Goal: Task Accomplishment & Management: Use online tool/utility

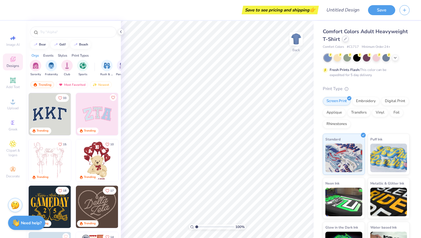
click at [346, 41] on div at bounding box center [345, 39] width 6 height 6
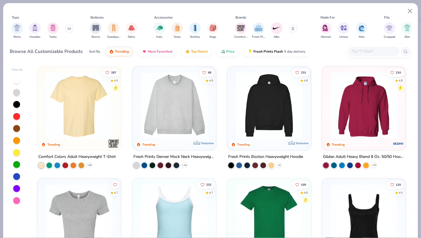
click at [178, 111] on img at bounding box center [174, 105] width 73 height 67
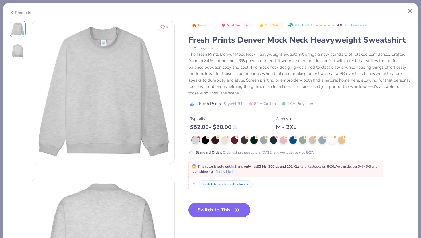
click at [239, 211] on icon "button" at bounding box center [238, 210] width 8 height 8
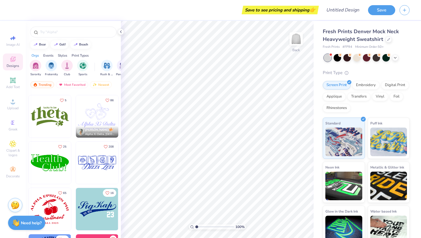
scroll to position [1948, 0]
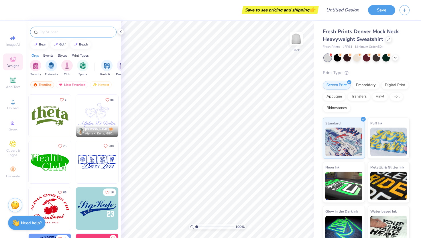
click at [70, 29] on div at bounding box center [73, 32] width 87 height 11
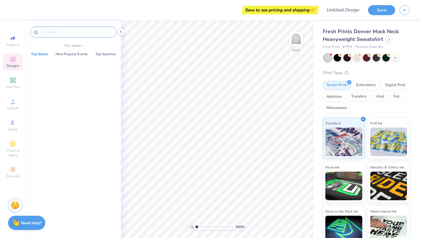
click at [70, 29] on input "text" at bounding box center [76, 32] width 73 height 6
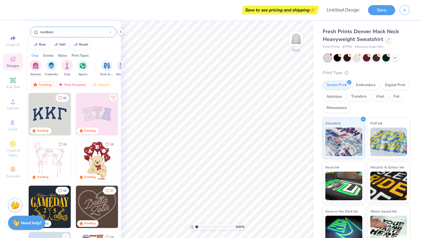
type input "numbers"
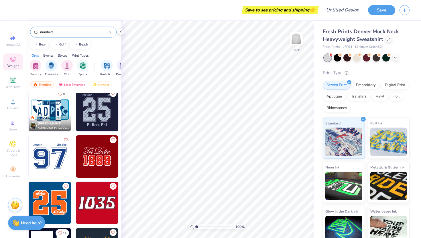
scroll to position [0, 0]
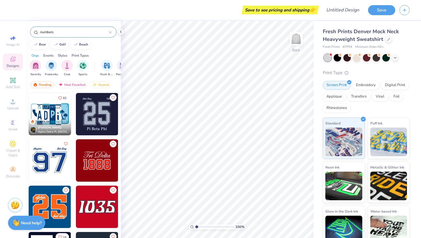
click at [111, 33] on icon at bounding box center [110, 33] width 2 height 2
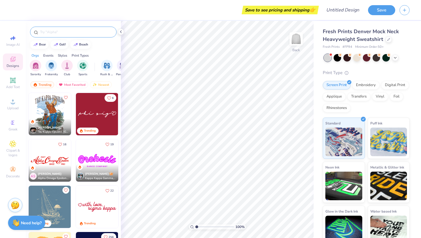
scroll to position [510, 0]
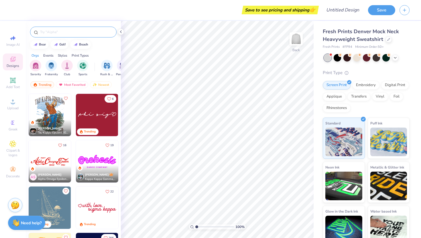
click at [102, 111] on img at bounding box center [97, 115] width 42 height 42
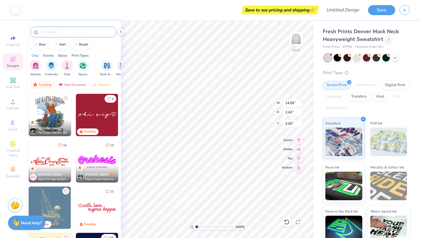
type input "12.72"
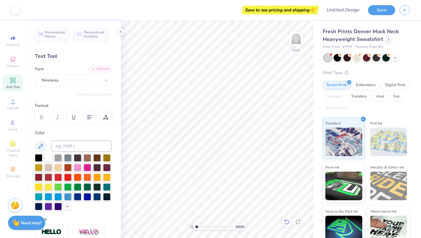
click at [288, 223] on icon at bounding box center [287, 223] width 6 height 6
type textarea "P"
type textarea "[PERSON_NAME]"
type input "3.47"
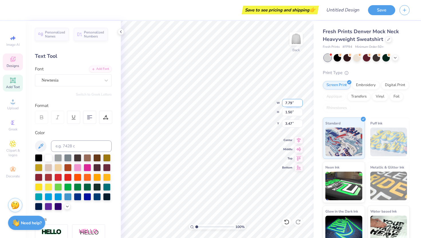
click at [258, 101] on div "100 % Back W 7.79 7.79 " H 1.50 1.50 " Y 3.47 3.47 " Center Middle Top Bottom" at bounding box center [217, 130] width 193 height 218
type input "1.67"
type input "1.58"
type input "3.08"
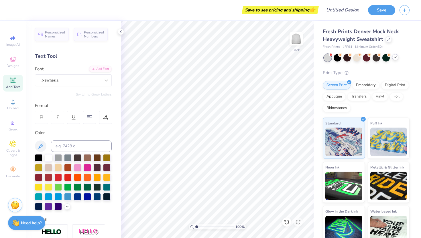
click at [393, 58] on div at bounding box center [395, 57] width 6 height 6
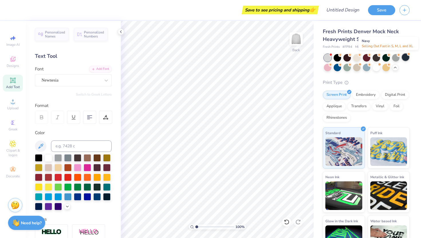
click at [406, 56] on div at bounding box center [405, 57] width 7 height 7
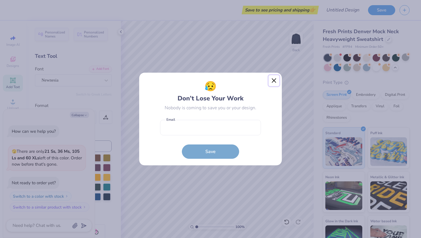
click at [273, 83] on button "Close" at bounding box center [274, 80] width 11 height 11
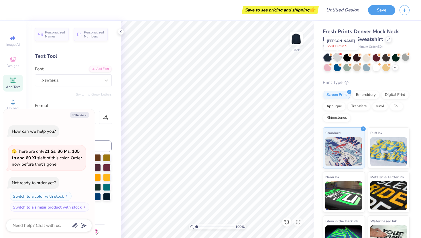
click at [337, 58] on div at bounding box center [337, 57] width 7 height 7
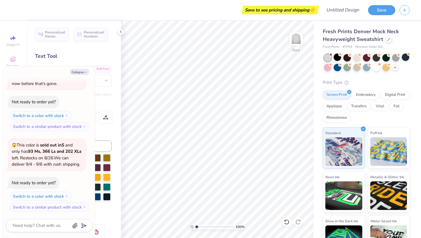
click at [119, 66] on div "Personalized Names Personalized Numbers Text Tool Add Font Font Newnesia Switch…" at bounding box center [73, 130] width 95 height 218
click at [84, 69] on button "Collapse" at bounding box center [79, 72] width 19 height 6
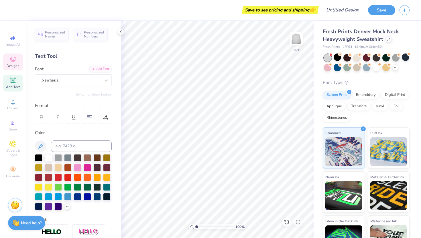
click at [16, 65] on span "Designs" at bounding box center [13, 66] width 13 height 5
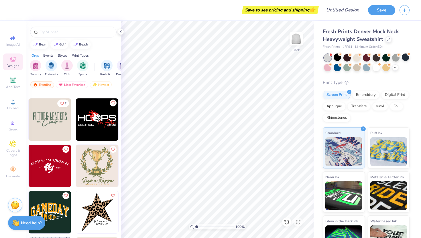
scroll to position [7963, 0]
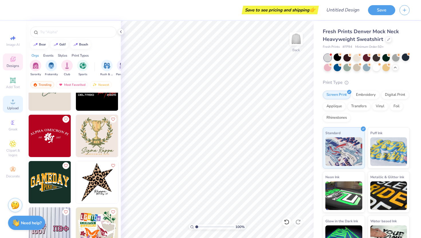
click at [11, 110] on span "Upload" at bounding box center [12, 108] width 11 height 5
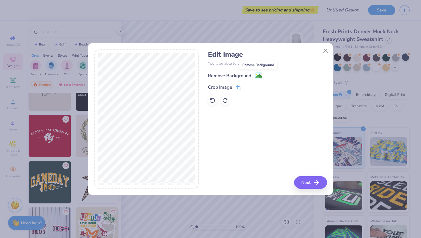
click at [258, 79] on image at bounding box center [259, 76] width 6 height 6
click at [238, 87] on icon at bounding box center [238, 88] width 5 height 5
click at [326, 50] on button "Close" at bounding box center [325, 50] width 11 height 11
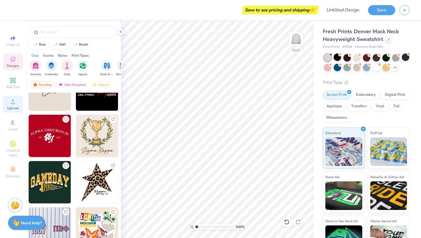
click at [15, 103] on icon at bounding box center [12, 101] width 7 height 7
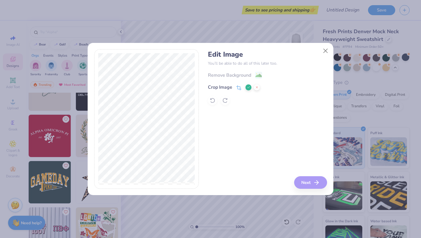
click at [258, 75] on div "Remove Background Crop Image" at bounding box center [267, 89] width 119 height 34
click at [247, 87] on icon at bounding box center [248, 87] width 3 height 3
click at [257, 75] on image at bounding box center [259, 76] width 6 height 6
click at [214, 99] on icon at bounding box center [213, 101] width 6 height 6
click at [256, 75] on circle at bounding box center [256, 74] width 1 height 1
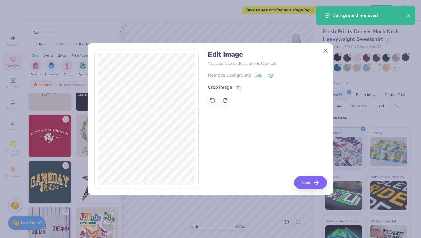
click at [214, 99] on icon at bounding box center [213, 101] width 6 height 6
click at [255, 75] on div "Remove Background" at bounding box center [235, 75] width 54 height 7
click at [310, 182] on button "Next" at bounding box center [311, 183] width 33 height 13
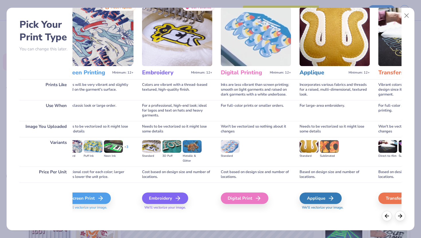
scroll to position [0, 0]
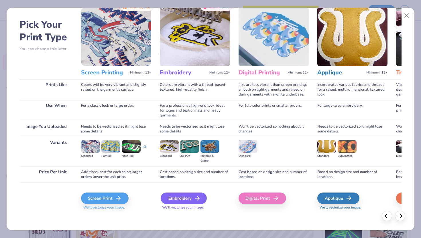
click at [193, 196] on div "Embroidery" at bounding box center [184, 198] width 46 height 11
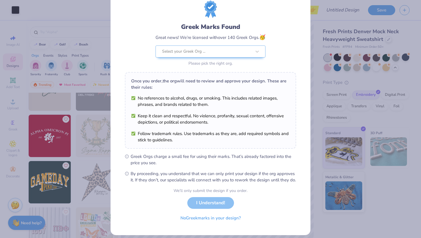
scroll to position [30, 0]
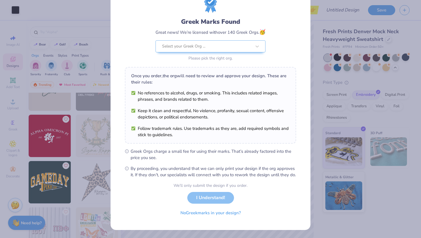
click at [208, 199] on div "We’ll only submit the design if you order. I Understand! No Greek marks in your…" at bounding box center [211, 201] width 74 height 36
click at [208, 213] on button "No Greek marks in your design?" at bounding box center [211, 212] width 70 height 12
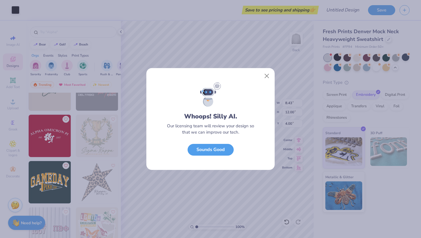
scroll to position [0, 0]
click at [218, 152] on button "Sounds Good" at bounding box center [211, 149] width 46 height 12
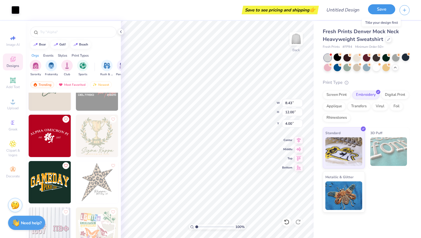
click at [375, 9] on button "Save" at bounding box center [381, 9] width 27 height 10
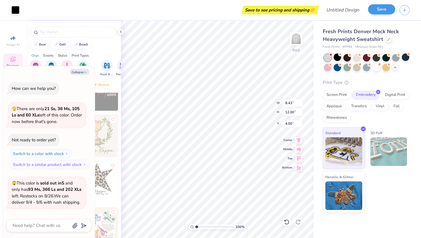
scroll to position [54, 0]
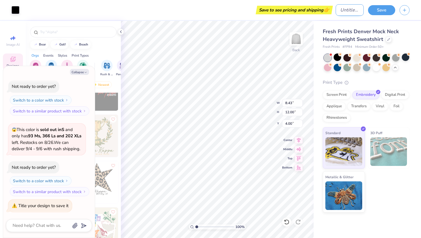
type textarea "x"
click at [336, 11] on input "Design Title" at bounding box center [350, 9] width 28 height 11
type input "c"
type textarea "x"
type input "co"
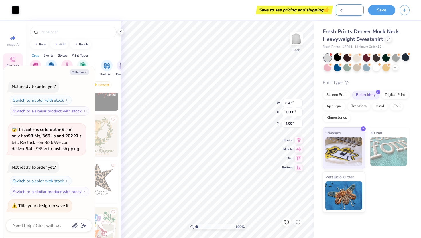
type textarea "x"
type input "con"
type textarea "x"
type input "cont"
type textarea "x"
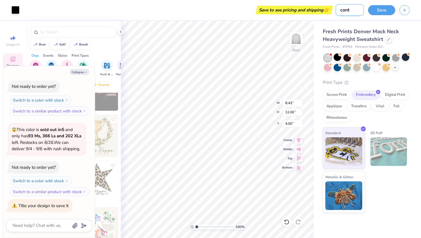
type input "[PERSON_NAME]"
type textarea "x"
type input "[PERSON_NAME]"
click at [385, 8] on button "Save" at bounding box center [381, 9] width 27 height 10
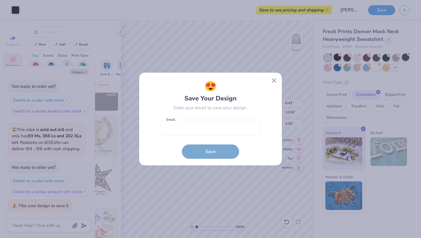
click at [210, 158] on form "Email is a required field Email Save" at bounding box center [210, 138] width 101 height 42
click at [273, 83] on button "Close" at bounding box center [274, 80] width 11 height 11
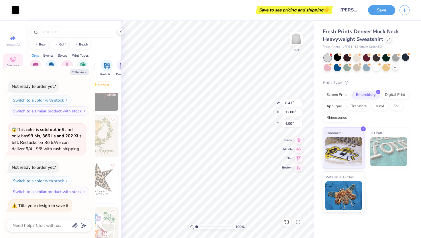
type textarea "x"
type input "2.65"
click at [313, 11] on div "Save to see pricing and shipping 👉" at bounding box center [294, 10] width 74 height 9
click at [54, 223] on textarea at bounding box center [41, 226] width 58 height 8
type textarea "x"
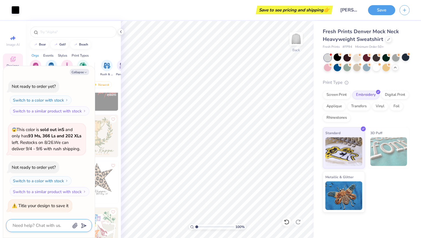
type textarea "h"
type textarea "x"
type textarea "ho"
type textarea "x"
type textarea "how"
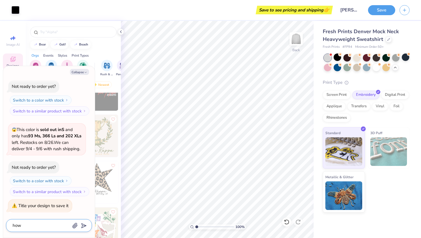
type textarea "x"
type textarea "ho"
type textarea "x"
type textarea "h"
type textarea "x"
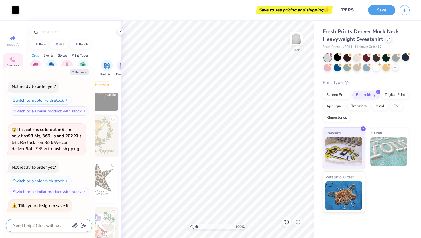
type textarea "x"
type textarea "D"
type textarea "x"
type textarea "Do"
type textarea "x"
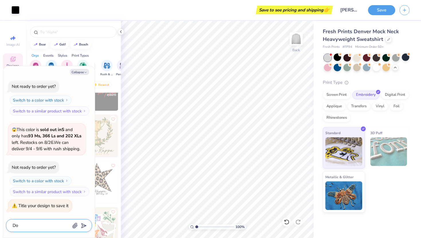
type textarea "Do"
type textarea "x"
type textarea "Do I"
type textarea "x"
type textarea "Do I"
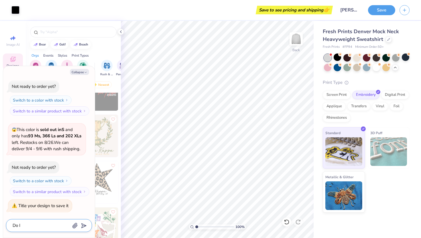
type textarea "x"
type textarea "Do I n"
type textarea "x"
type textarea "Do I ne"
type textarea "x"
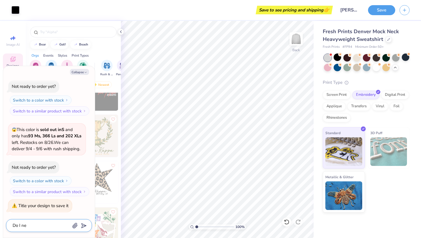
type textarea "Do I nee"
type textarea "x"
type textarea "Do I need"
type textarea "x"
type textarea "Do I need"
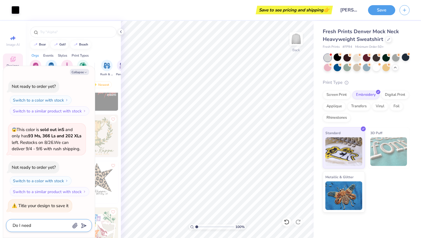
type textarea "x"
type textarea "Do I need a"
type textarea "x"
type textarea "Do I need a"
type textarea "x"
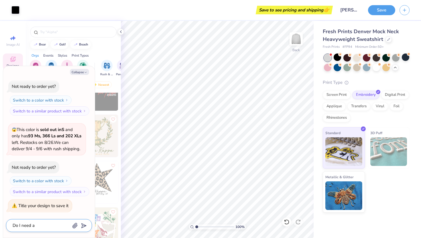
type textarea "Do I need a m"
type textarea "x"
type textarea "Do I need a mi"
type textarea "x"
type textarea "Do I need a min"
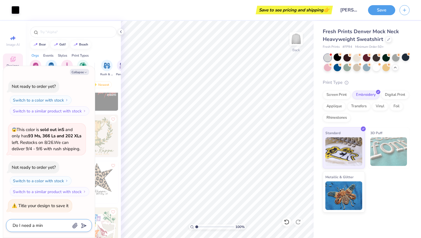
type textarea "x"
type textarea "Do I need a mini"
type textarea "x"
type textarea "Do I need a minim"
type textarea "x"
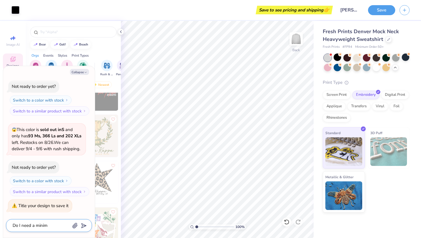
type textarea "Do I need a minimu"
type textarea "x"
type textarea "Do I need a minimum"
type textarea "x"
type textarea "Do I need a minimum"
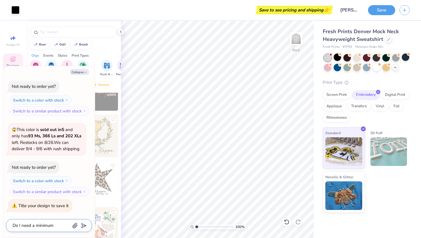
type textarea "x"
type textarea "Do I need a minimum o"
type textarea "x"
type textarea "Do I need a minimum or"
type textarea "x"
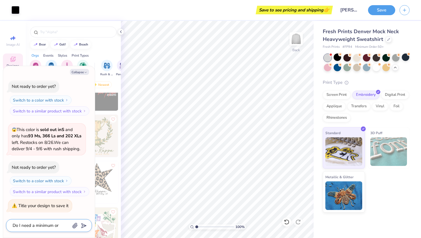
type textarea "Do I need a minimum ord"
type textarea "x"
type textarea "Do I need a minimum orde"
type textarea "x"
type textarea "Do I need a minimum order"
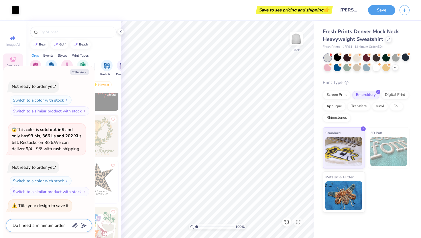
type textarea "x"
type textarea "Do I need a minimum order f"
type textarea "x"
type textarea "Do I need a minimum order fo"
type textarea "x"
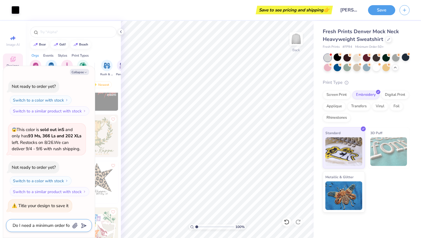
type textarea "Do I need a minimum order for"
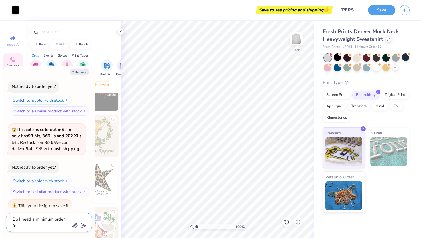
type textarea "x"
type textarea "Do I need a minimum order for"
type textarea "x"
type textarea "Do I need a minimum order for th"
type textarea "x"
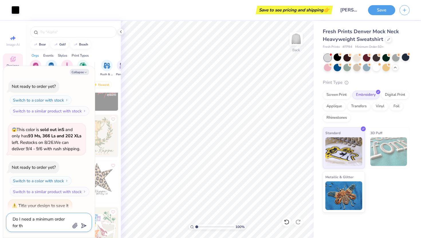
type textarea "Do I need a minimum order for thi"
type textarea "x"
type textarea "Do I need a minimum order for this"
type textarea "x"
type textarea "Do I need a minimum order for this?"
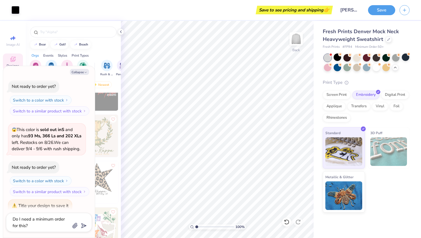
type input "Do I need a minimum order for this?"
type textarea "x"
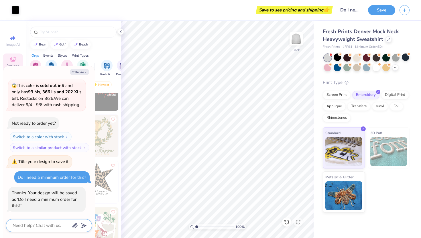
click at [52, 225] on textarea at bounding box center [41, 226] width 58 height 8
type textarea "x"
type textarea "D"
type textarea "x"
type textarea "Do"
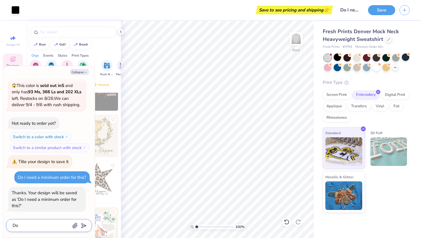
type textarea "x"
type textarea "Do"
type textarea "x"
type textarea "Do I"
type textarea "x"
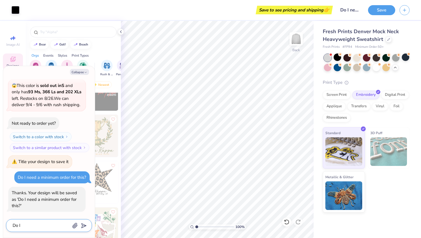
type textarea "Do I"
type textarea "x"
type textarea "Do I n"
type textarea "x"
type textarea "Do I ne"
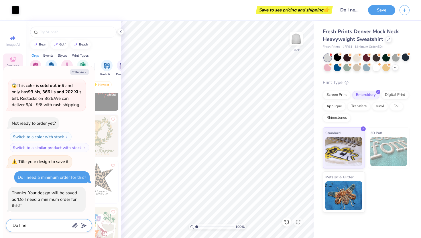
type textarea "x"
type textarea "Do I nee"
type textarea "x"
type textarea "Do I need"
type textarea "x"
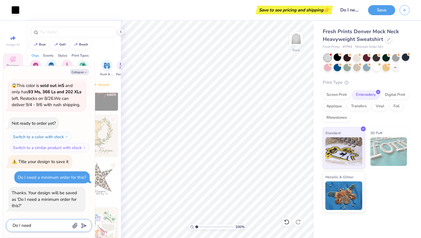
type textarea "Do I need"
type textarea "x"
type textarea "Do I need a"
type textarea "x"
type textarea "Do I need a"
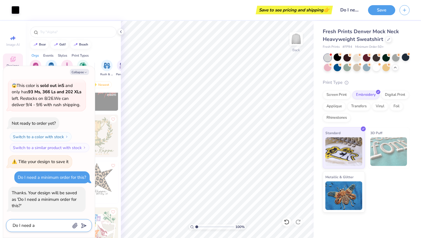
type textarea "x"
type textarea "Do I need a m"
type textarea "x"
type textarea "Do I need a mi"
type textarea "x"
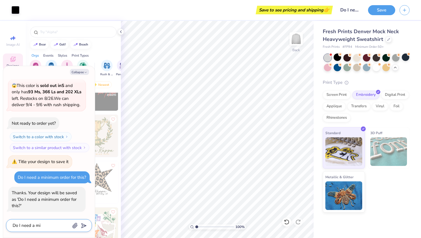
type textarea "Do I need a min"
type textarea "x"
type textarea "Do I need a mini"
type textarea "x"
type textarea "Do I need a miniu"
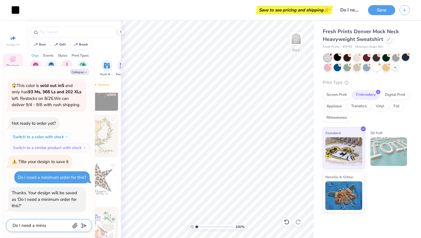
type textarea "x"
type textarea "Do I need a minium"
type textarea "x"
type textarea "Do I need a minium"
type textarea "x"
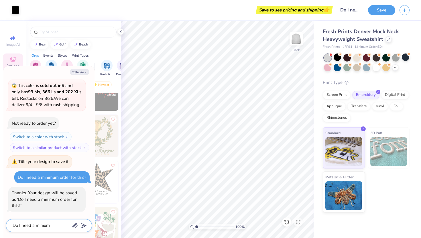
type textarea "Do I need a minium"
type textarea "x"
type textarea "Do I need a miniu"
type textarea "x"
type textarea "Do I need a mini"
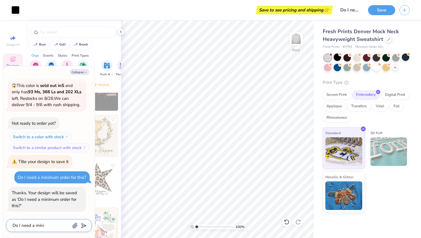
type textarea "x"
type textarea "Do I need a minim"
type textarea "x"
type textarea "Do I need a minimu"
type textarea "x"
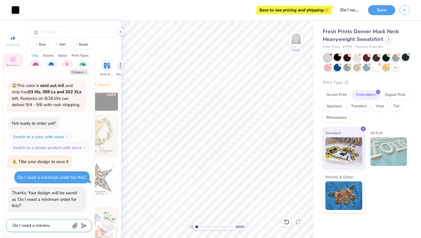
type textarea "Do I need a minimum"
type textarea "x"
type textarea "Do I need a minimum"
type textarea "x"
type textarea "Do I need a minimum n"
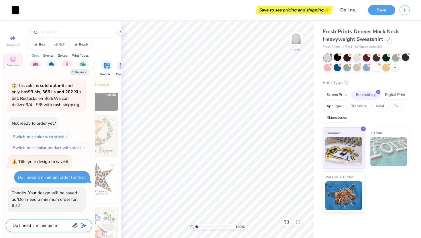
type textarea "x"
type textarea "Do I need a minimum nu"
type textarea "x"
type textarea "Do I need a minimum num"
type textarea "x"
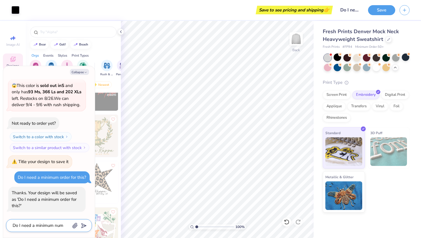
type textarea "Do I need a minimum numb"
type textarea "x"
type textarea "Do I need a minimum numbe"
type textarea "x"
type textarea "Do I need a minimum number"
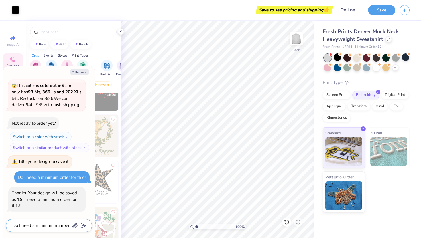
type textarea "x"
type textarea "Do I need a minimum number"
type textarea "x"
type textarea "Do I need a minimum number o"
type textarea "x"
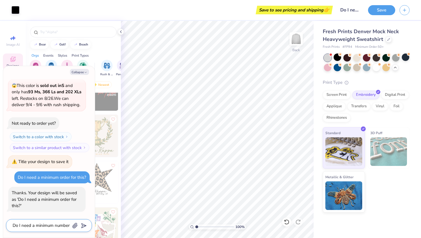
type textarea "Do I need a minimum number of"
type textarea "x"
type textarea "Do I need a minimum number of"
type textarea "x"
type textarea "Do I need a minimum number of o"
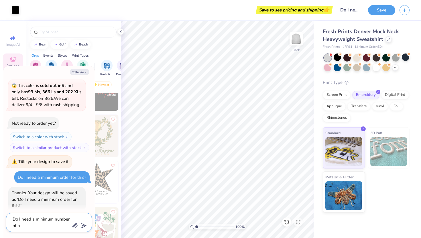
type textarea "x"
type textarea "Do I need a minimum number of or"
type textarea "x"
type textarea "Do I need a minimum number of ord"
type textarea "x"
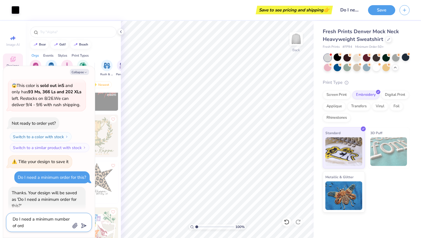
type textarea "Do I need a minimum number of orde"
type textarea "x"
type textarea "Do I need a minimum number of order"
type textarea "x"
type textarea "Do I need a minimum number of orders"
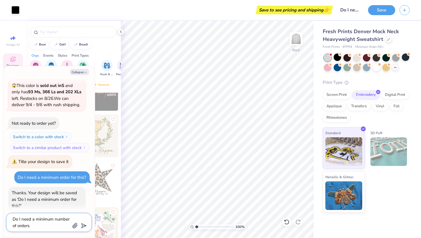
type textarea "x"
type textarea "Do I need a minimum number of orders?"
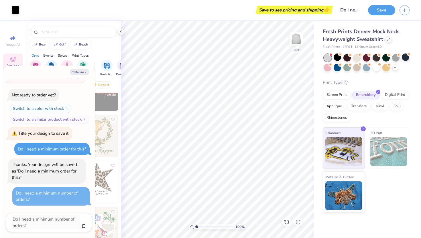
type textarea "x"
click at [351, 10] on input "Do I need a minimum order for this?" at bounding box center [350, 9] width 28 height 11
type textarea "x"
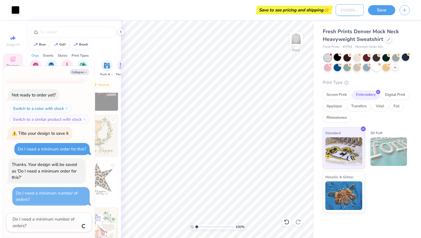
type input "c"
type textarea "x"
type input "co"
type textarea "x"
type input "con"
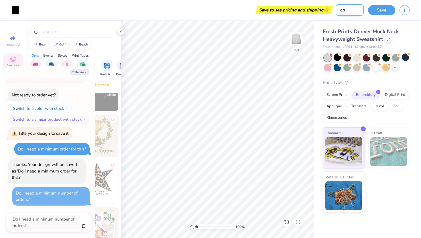
type textarea "x"
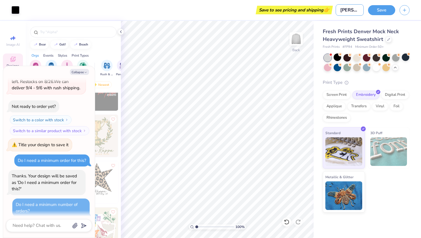
scroll to position [120, 0]
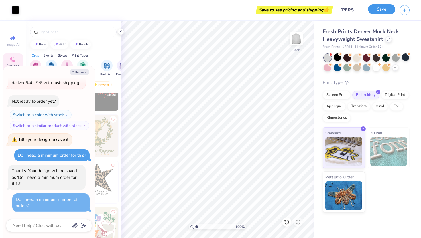
click at [379, 12] on button "Save" at bounding box center [381, 9] width 27 height 10
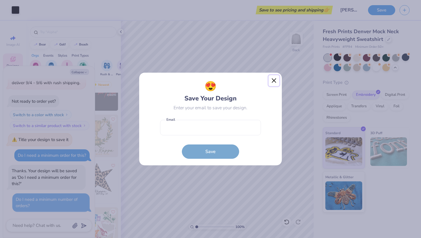
click at [272, 81] on button "Close" at bounding box center [274, 80] width 11 height 11
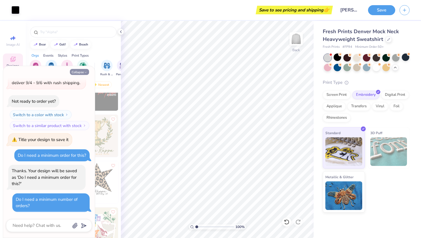
click at [84, 74] on icon "button" at bounding box center [85, 72] width 3 height 3
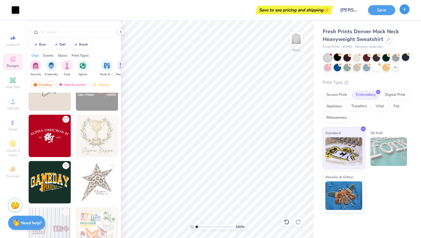
click at [404, 11] on icon "button" at bounding box center [404, 9] width 5 height 5
click at [379, 9] on button "Save" at bounding box center [381, 9] width 27 height 10
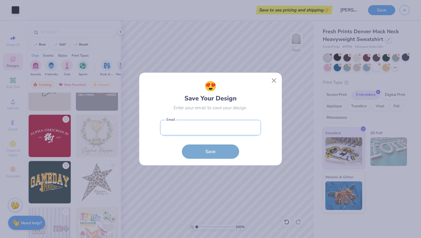
click at [209, 132] on input "email" at bounding box center [210, 128] width 101 height 16
click at [236, 127] on input "email" at bounding box center [210, 128] width 101 height 16
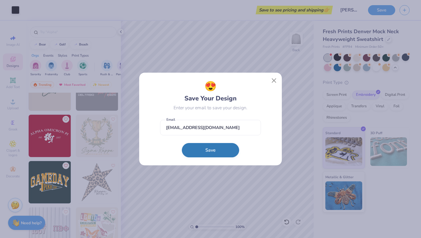
click at [225, 150] on button "Save" at bounding box center [210, 150] width 57 height 14
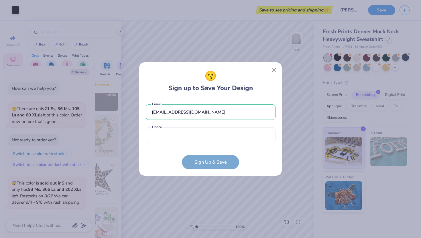
scroll to position [147, 0]
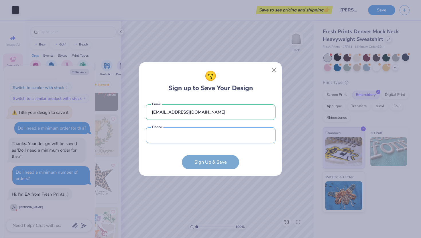
click at [221, 141] on input "tel" at bounding box center [211, 136] width 130 height 16
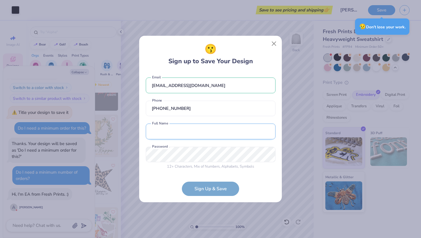
click at [205, 134] on input "text" at bounding box center [211, 132] width 130 height 16
click at [267, 174] on form "[EMAIL_ADDRESS][DOMAIN_NAME] Email [PHONE_NUMBER] Phone [PERSON_NAME] Full Name…" at bounding box center [211, 134] width 130 height 124
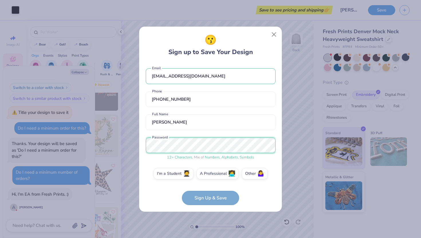
scroll to position [3, 0]
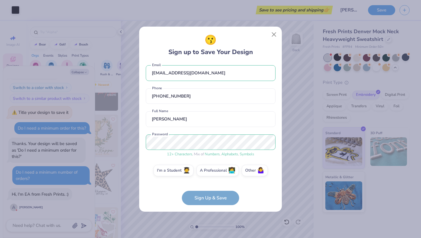
click at [149, 162] on div "[EMAIL_ADDRESS][DOMAIN_NAME] Email [PHONE_NUMBER] Phone [PERSON_NAME] Full Name…" at bounding box center [211, 122] width 130 height 119
click at [175, 169] on label "I'm a Student 🧑‍🎓" at bounding box center [174, 169] width 40 height 11
click at [209, 173] on input "I'm a Student 🧑‍🎓" at bounding box center [211, 175] width 4 height 4
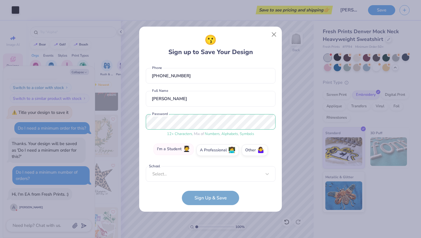
click at [185, 154] on label "I'm a Student 🧑‍🎓" at bounding box center [174, 149] width 40 height 11
click at [209, 173] on input "I'm a Student 🧑‍🎓" at bounding box center [211, 175] width 4 height 4
click at [211, 197] on form "[EMAIL_ADDRESS][DOMAIN_NAME] Email [PHONE_NUMBER] Phone [PERSON_NAME] Full Name…" at bounding box center [211, 134] width 130 height 143
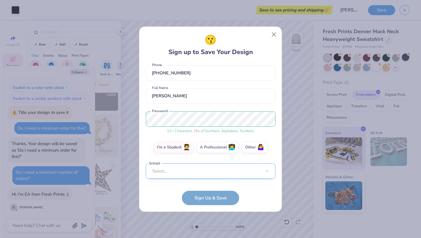
click at [209, 176] on div "Select..." at bounding box center [211, 172] width 130 height 16
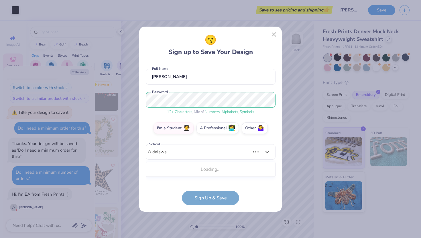
scroll to position [40, 0]
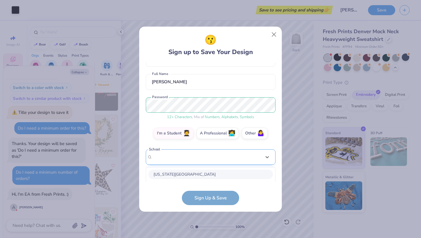
click at [191, 159] on div "[EMAIL_ADDRESS][DOMAIN_NAME] Email [PHONE_NUMBER] Phone [PERSON_NAME] Full Name…" at bounding box center [211, 122] width 130 height 119
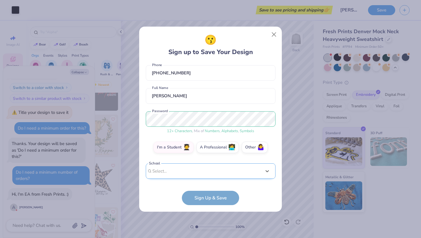
click at [191, 159] on div "[EMAIL_ADDRESS][DOMAIN_NAME] Email [PHONE_NUMBER] Phone [PERSON_NAME] Full Name…" at bounding box center [211, 122] width 130 height 119
click at [189, 167] on div "option focused, 1 of 30. 30 results available. Use Up and Down to choose option…" at bounding box center [211, 216] width 130 height 105
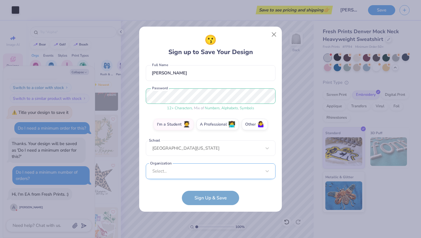
scroll to position [135, 0]
click at [179, 167] on div "Select..." at bounding box center [211, 171] width 130 height 16
click at [169, 196] on form "[EMAIL_ADDRESS][DOMAIN_NAME] Email [PHONE_NUMBER] Phone [PERSON_NAME] Full Name…" at bounding box center [211, 134] width 130 height 143
click at [203, 193] on form "[EMAIL_ADDRESS][DOMAIN_NAME] Email [PHONE_NUMBER] Phone [PERSON_NAME] Full Name…" at bounding box center [211, 134] width 130 height 143
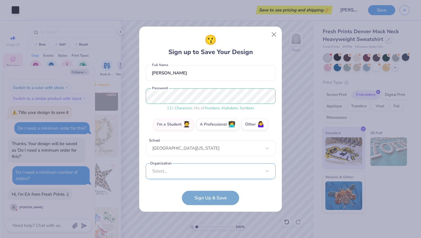
click at [203, 175] on div "Select..." at bounding box center [211, 172] width 130 height 16
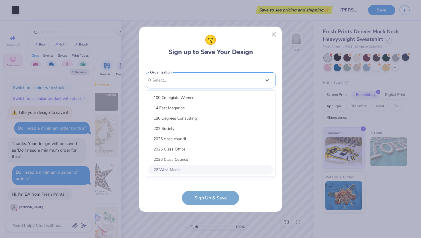
scroll to position [135, 0]
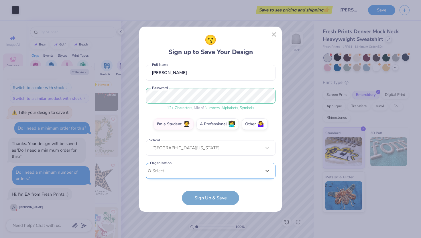
click at [193, 88] on div "[EMAIL_ADDRESS][DOMAIN_NAME] Email [PHONE_NUMBER] Phone [PERSON_NAME] Full Name…" at bounding box center [211, 122] width 130 height 119
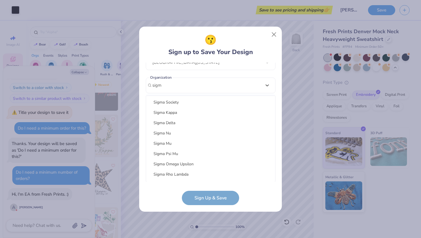
scroll to position [136, 0]
click at [188, 106] on div "Sigma Kappa" at bounding box center [210, 110] width 125 height 9
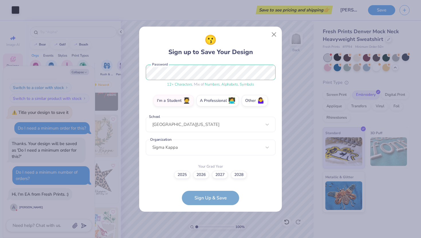
scroll to position [73, 0]
click at [201, 179] on div "[EMAIL_ADDRESS][DOMAIN_NAME] Email [PHONE_NUMBER] Phone [PERSON_NAME] Full Name…" at bounding box center [211, 122] width 130 height 119
click at [201, 178] on label "2026" at bounding box center [201, 175] width 16 height 8
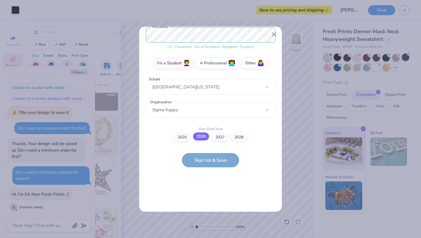
scroll to position [0, 0]
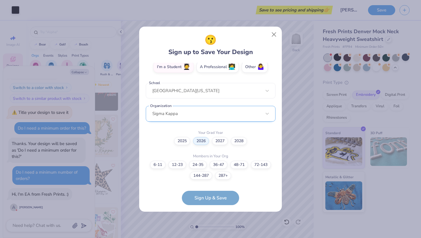
click at [185, 112] on div "Sigma Kappa" at bounding box center [211, 114] width 130 height 16
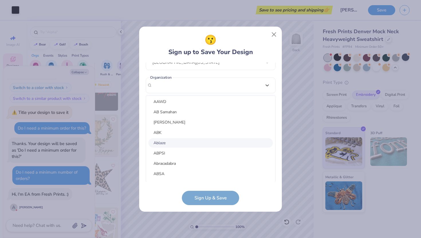
scroll to position [398, 0]
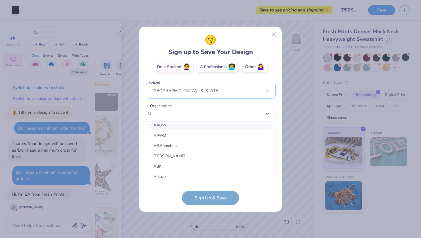
click at [262, 83] on div "[EMAIL_ADDRESS][DOMAIN_NAME] Email [PHONE_NUMBER] Phone [PERSON_NAME] Full Name…" at bounding box center [211, 122] width 130 height 119
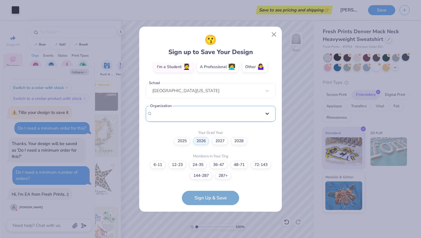
click at [266, 115] on div "Select is focused ,type to refine list, press Down to open the menu, Sigma Kappa" at bounding box center [211, 114] width 130 height 16
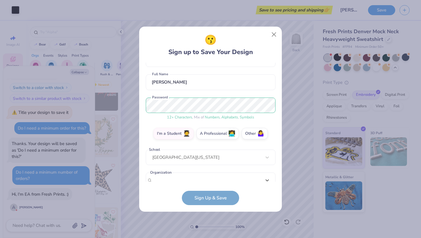
scroll to position [67, 0]
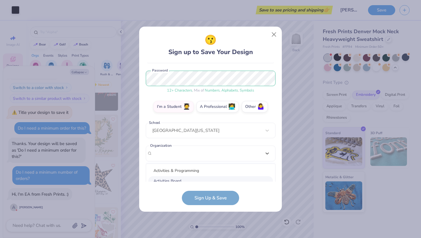
click at [223, 199] on form "[EMAIL_ADDRESS][DOMAIN_NAME] Email [PHONE_NUMBER] Phone [PERSON_NAME] Full Name…" at bounding box center [211, 134] width 130 height 143
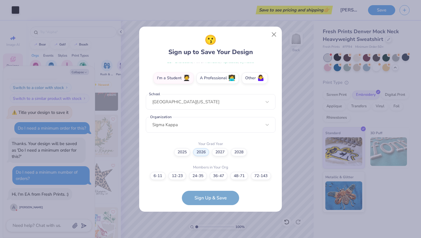
scroll to position [107, 0]
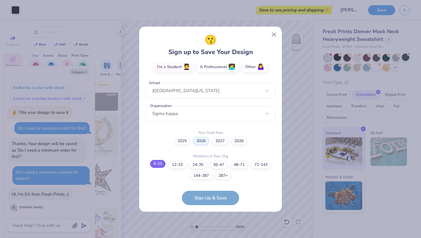
click at [158, 164] on label "6-11" at bounding box center [157, 164] width 15 height 8
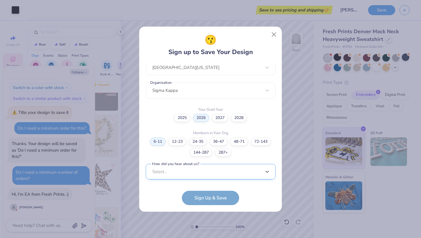
scroll to position [216, 0]
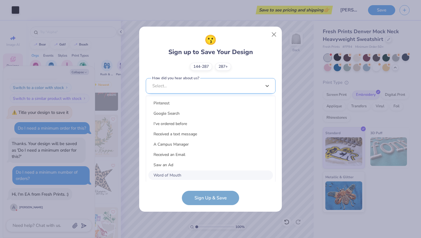
click at [209, 170] on div "option Word of Mouth focused, 8 of 15. 15 results available. Use Up and Down to…" at bounding box center [211, 130] width 130 height 105
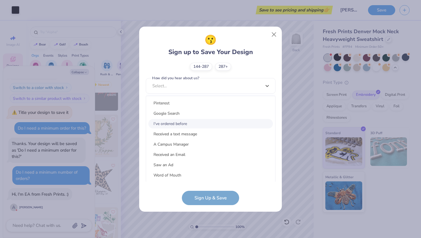
click at [191, 122] on div "I've ordered before" at bounding box center [210, 123] width 125 height 9
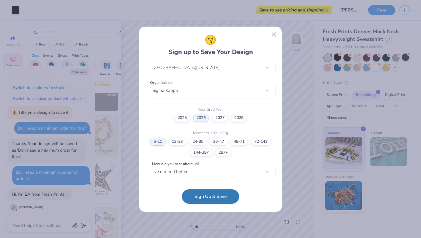
click at [215, 195] on button "Sign Up & Save" at bounding box center [210, 197] width 57 height 14
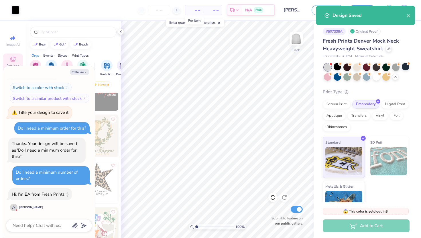
click at [199, 9] on span "– –" at bounding box center [194, 10] width 11 height 6
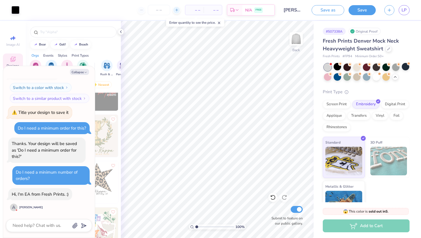
click at [177, 11] on line at bounding box center [177, 10] width 0 height 2
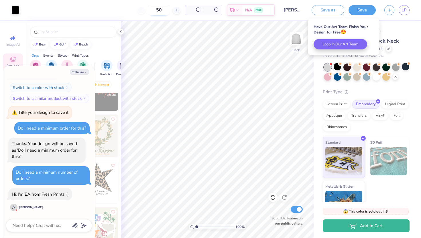
click at [160, 12] on input "50" at bounding box center [159, 10] width 22 height 10
click at [147, 9] on input "50" at bounding box center [137, 10] width 22 height 10
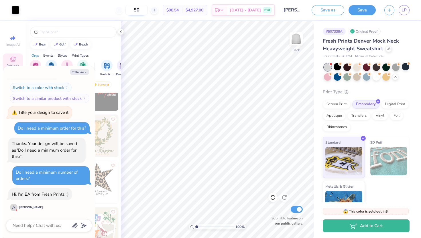
click at [148, 9] on input "50" at bounding box center [137, 10] width 22 height 10
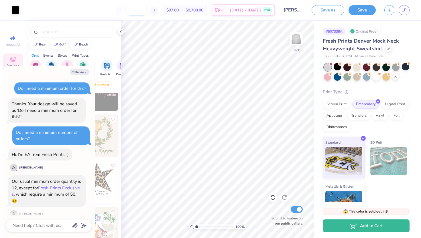
scroll to position [187, 0]
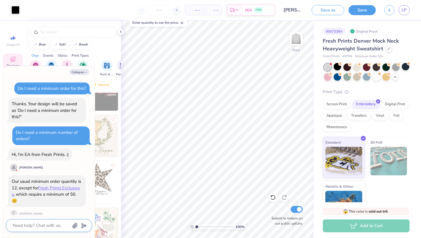
click at [51, 223] on textarea at bounding box center [41, 226] width 58 height 8
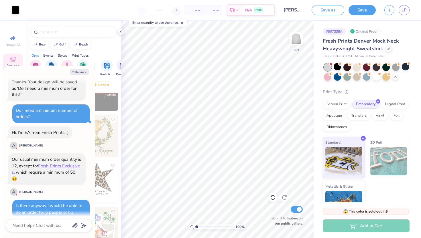
scroll to position [295, 0]
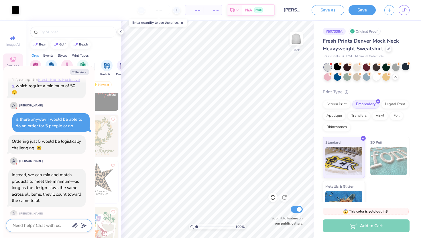
click at [36, 224] on textarea at bounding box center [41, 226] width 58 height 8
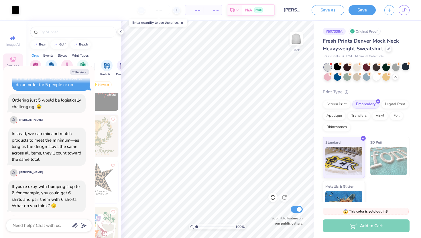
scroll to position [370, 0]
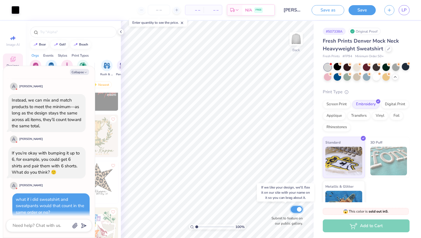
click at [299, 209] on input "Submit to feature on our public gallery." at bounding box center [297, 209] width 12 height 7
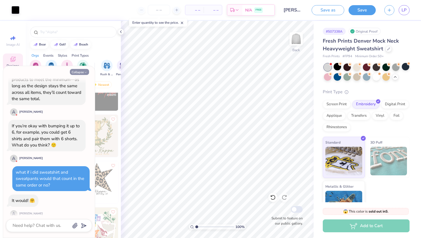
click at [84, 74] on icon "button" at bounding box center [85, 72] width 3 height 3
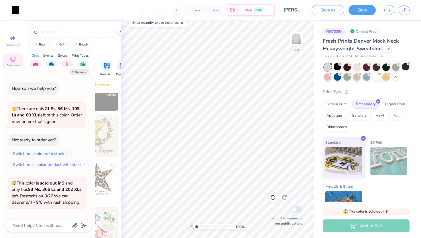
scroll to position [444, 0]
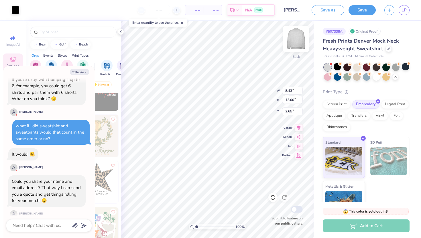
click at [295, 42] on img at bounding box center [296, 39] width 23 height 23
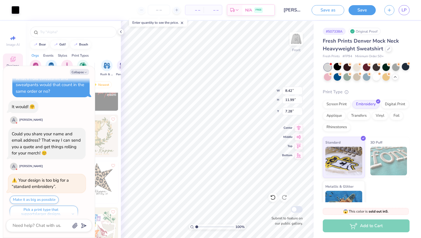
scroll to position [539, 0]
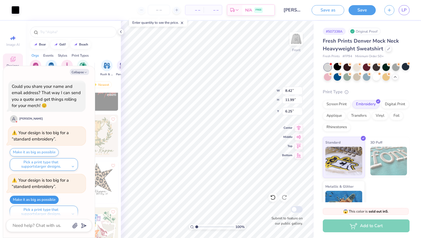
click at [53, 196] on button "Make it as big as possible" at bounding box center [34, 200] width 49 height 8
click at [86, 72] on icon "button" at bounding box center [85, 72] width 3 height 3
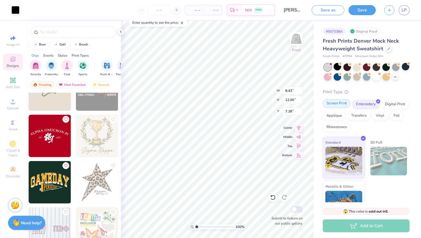
click at [341, 104] on div "Screen Print" at bounding box center [337, 103] width 28 height 9
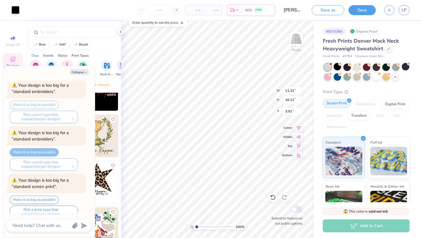
scroll to position [634, 0]
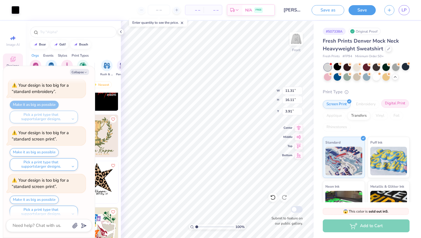
click at [393, 104] on div "Digital Print" at bounding box center [395, 103] width 28 height 9
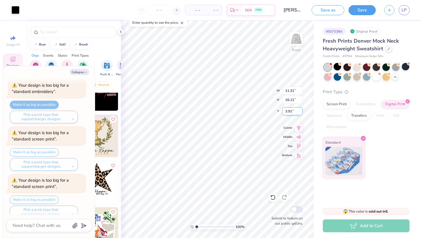
scroll to position [682, 0]
click at [357, 118] on div "Transfers" at bounding box center [359, 115] width 23 height 9
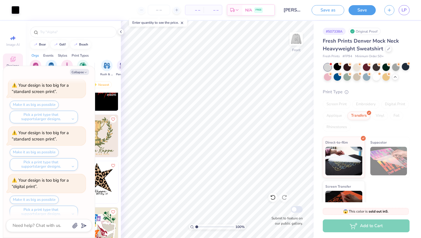
click at [392, 106] on div "Digital Print" at bounding box center [395, 104] width 28 height 9
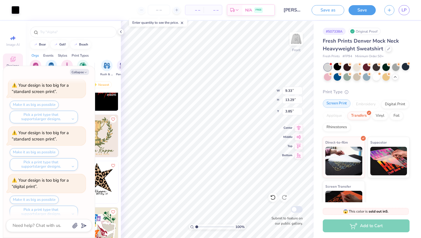
click at [336, 104] on div "Screen Print" at bounding box center [337, 103] width 28 height 9
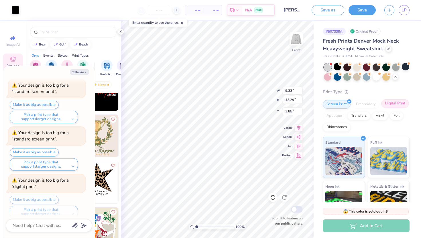
click at [391, 105] on div "Digital Print" at bounding box center [395, 103] width 28 height 9
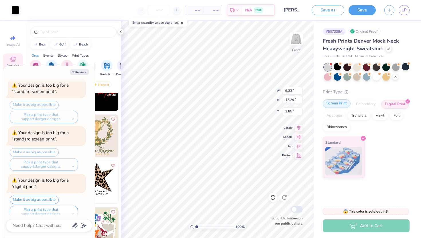
click at [341, 105] on div "Screen Print" at bounding box center [337, 103] width 28 height 9
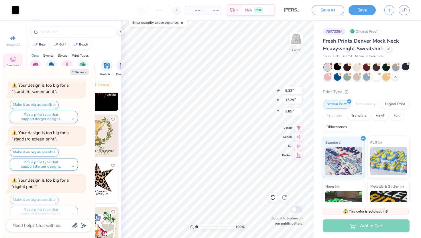
click at [52, 196] on div "Make it as big as possible Pick a print type that supports larger designs." at bounding box center [48, 207] width 76 height 23
click at [47, 196] on div "Make it as big as possible Pick a print type that supports larger designs." at bounding box center [48, 207] width 76 height 23
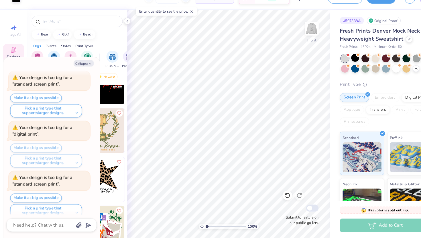
scroll to position [0, 0]
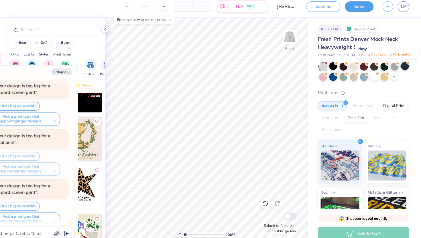
click at [407, 68] on div at bounding box center [405, 66] width 7 height 7
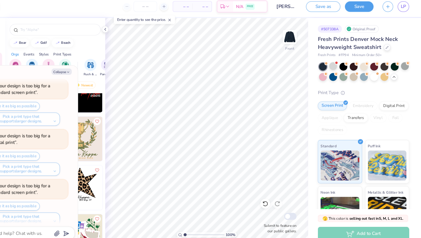
scroll to position [804, 0]
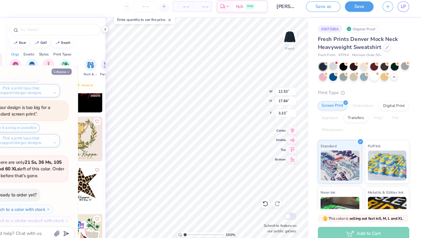
click at [85, 73] on icon "button" at bounding box center [85, 72] width 3 height 3
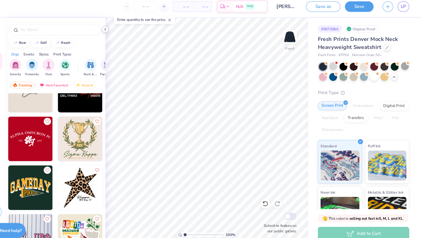
click at [121, 31] on icon at bounding box center [121, 32] width 5 height 5
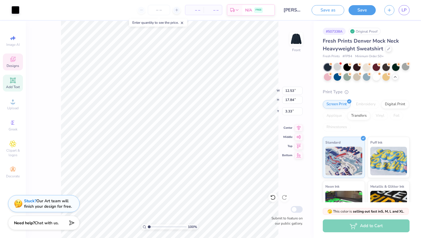
click at [14, 80] on icon at bounding box center [13, 80] width 4 height 4
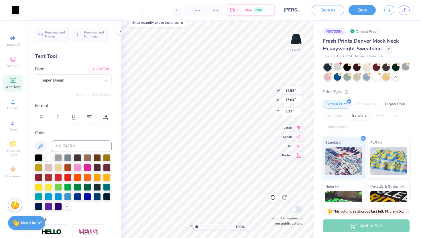
click at [49, 157] on div at bounding box center [48, 157] width 7 height 7
click at [48, 158] on div at bounding box center [48, 157] width 7 height 7
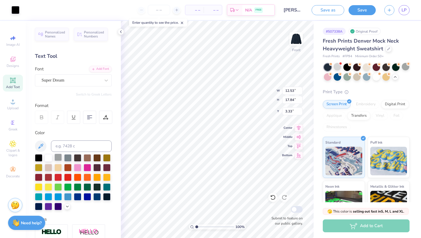
click at [60, 158] on div at bounding box center [57, 157] width 7 height 7
click at [41, 157] on div at bounding box center [38, 157] width 7 height 7
click at [13, 65] on span "Designs" at bounding box center [13, 66] width 13 height 5
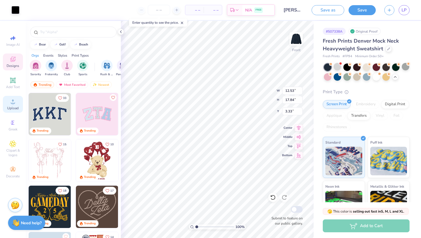
click at [15, 110] on span "Upload" at bounding box center [12, 108] width 11 height 5
click at [16, 81] on icon at bounding box center [12, 80] width 7 height 7
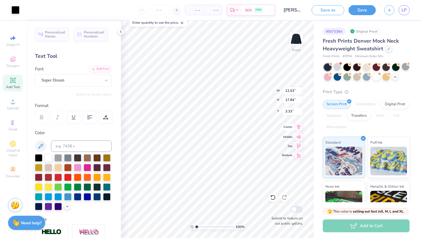
click at [299, 130] on icon at bounding box center [299, 127] width 8 height 7
click at [299, 138] on icon at bounding box center [299, 136] width 8 height 7
click at [298, 145] on icon at bounding box center [299, 145] width 5 height 4
click at [299, 130] on icon at bounding box center [299, 127] width 8 height 7
click at [299, 128] on icon at bounding box center [299, 127] width 4 height 5
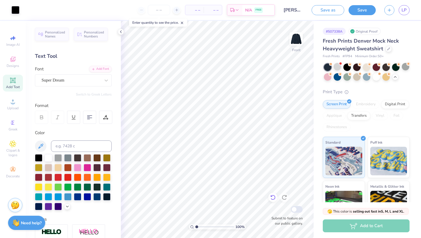
click at [272, 197] on icon at bounding box center [273, 198] width 6 height 6
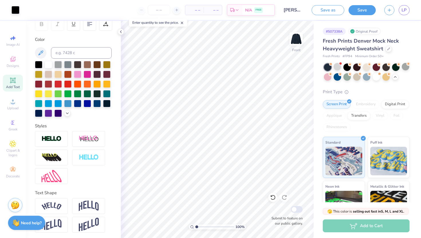
scroll to position [95, 0]
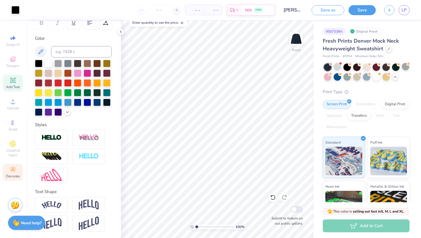
click at [12, 169] on circle at bounding box center [12, 167] width 3 height 3
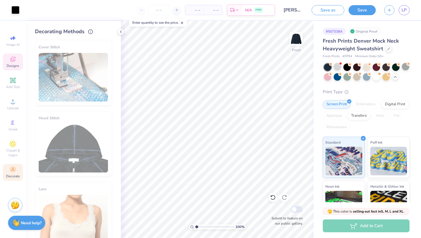
click at [13, 68] on span "Designs" at bounding box center [13, 66] width 13 height 5
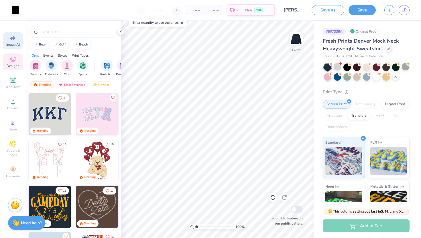
click at [15, 46] on span "Image AI" at bounding box center [12, 44] width 13 height 5
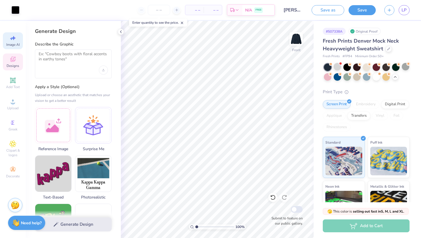
click at [17, 64] on span "Designs" at bounding box center [13, 66] width 13 height 5
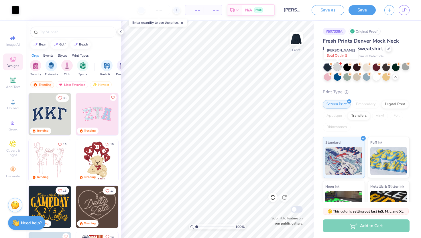
click at [339, 66] on div at bounding box center [337, 66] width 7 height 7
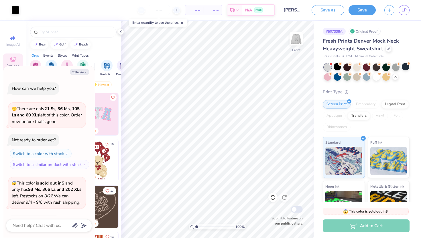
scroll to position [885, 0]
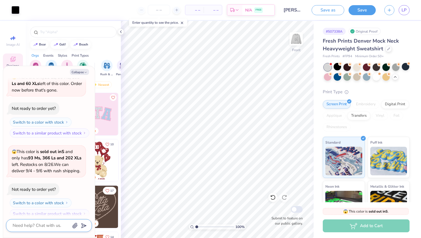
click at [41, 226] on textarea at bounding box center [41, 226] width 58 height 8
click at [58, 225] on textarea "how do i change the" at bounding box center [41, 226] width 58 height 8
click at [85, 71] on icon "button" at bounding box center [85, 72] width 3 height 3
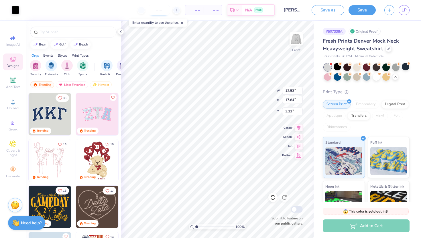
click at [161, 11] on input "number" at bounding box center [159, 10] width 22 height 10
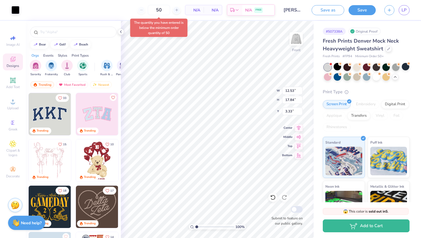
click at [195, 10] on span "N/A" at bounding box center [194, 10] width 11 height 6
click at [121, 31] on polyline at bounding box center [120, 32] width 1 height 2
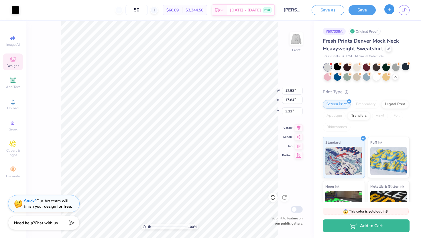
click at [390, 12] on button "button" at bounding box center [390, 9] width 10 height 10
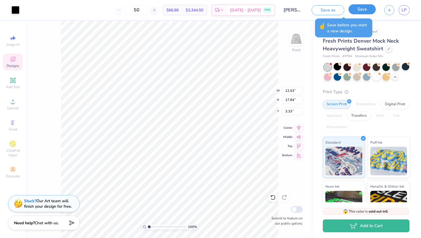
click at [360, 14] on button "Save" at bounding box center [362, 9] width 27 height 10
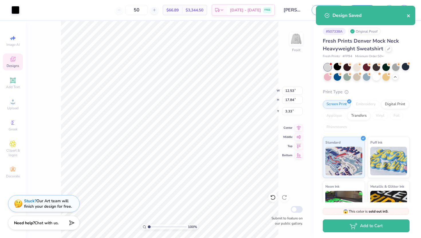
click at [411, 17] on icon "close" at bounding box center [409, 15] width 4 height 5
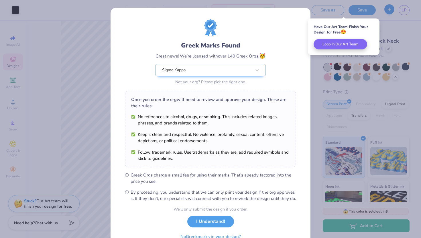
click at [389, 10] on div "Greek Marks Found Great news! We’re licensed with over 140 Greek Orgs. 🥳 Sigma …" at bounding box center [210, 119] width 421 height 238
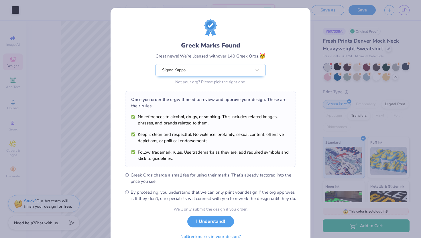
scroll to position [30, 0]
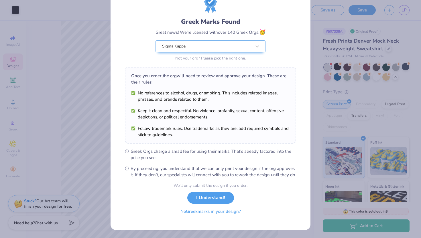
click at [206, 212] on button "No Greek marks in your design?" at bounding box center [211, 212] width 70 height 12
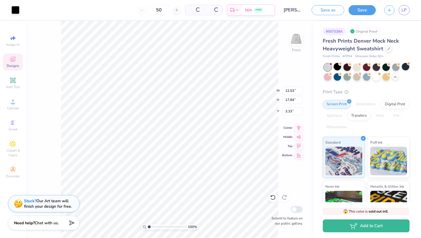
scroll to position [0, 0]
click at [390, 9] on line "button" at bounding box center [389, 9] width 3 height 0
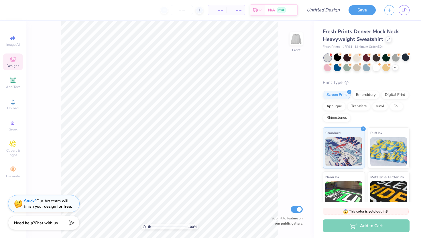
click at [362, 40] on span "Fresh Prints Denver Mock Neck Heavyweight Sweatshirt" at bounding box center [361, 35] width 76 height 15
click at [386, 41] on div at bounding box center [389, 39] width 6 height 6
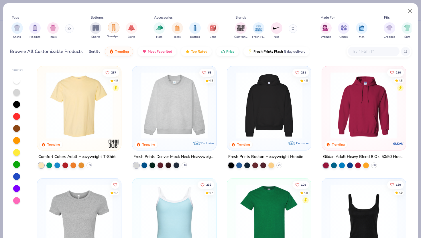
click at [116, 28] on img "filter for Sweatpants" at bounding box center [114, 27] width 6 height 7
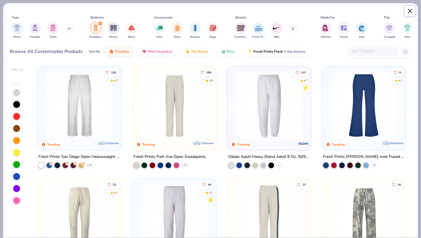
click at [410, 11] on button "Close" at bounding box center [410, 11] width 11 height 11
